Goal: Find specific page/section: Find specific page/section

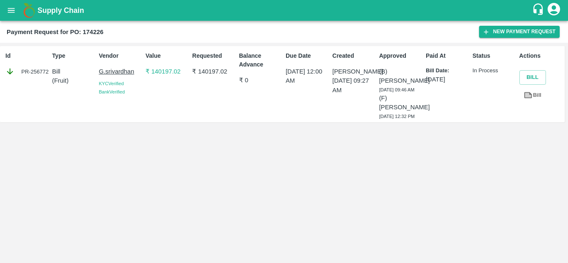
click at [8, 10] on icon "open drawer" at bounding box center [11, 10] width 9 height 9
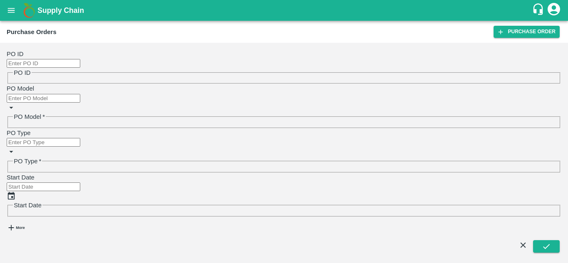
drag, startPoint x: 31, startPoint y: 91, endPoint x: 29, endPoint y: 79, distance: 11.8
click at [29, 79] on div "PO ID PO ID PO Model PO Model   * PO Type PO Type   * Start Date Start Date More" at bounding box center [284, 149] width 562 height 207
click at [25, 226] on strong "More" at bounding box center [20, 228] width 9 height 4
